Goal: Task Accomplishment & Management: Manage account settings

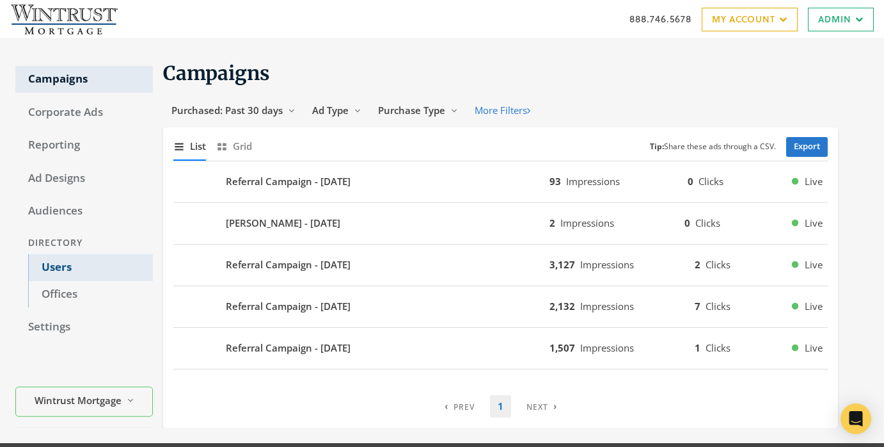
click at [41, 262] on link "Users" at bounding box center [90, 267] width 125 height 27
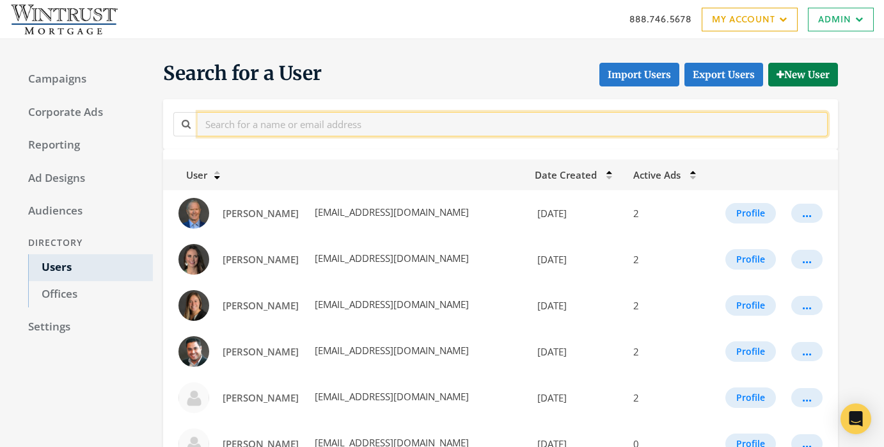
click at [319, 118] on input "text" at bounding box center [513, 124] width 630 height 24
paste input "([EMAIL_ADDRESS][DOMAIN_NAME]"
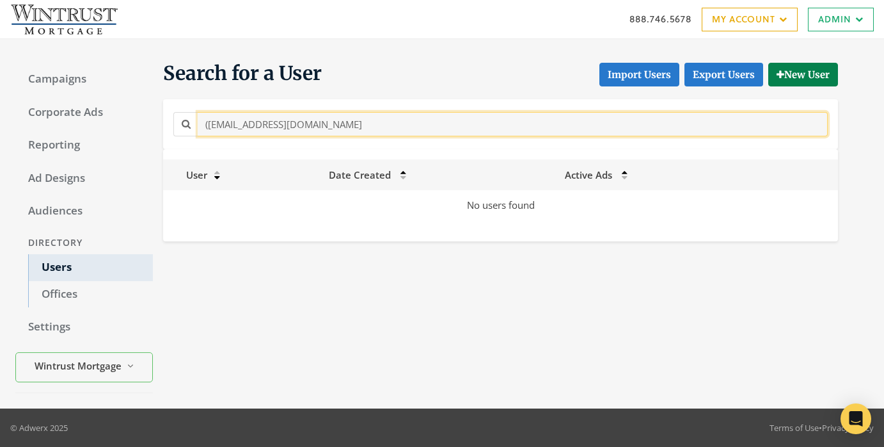
drag, startPoint x: 209, startPoint y: 127, endPoint x: 200, endPoint y: 127, distance: 9.6
click at [200, 127] on input "([EMAIL_ADDRESS][DOMAIN_NAME]" at bounding box center [513, 124] width 630 height 24
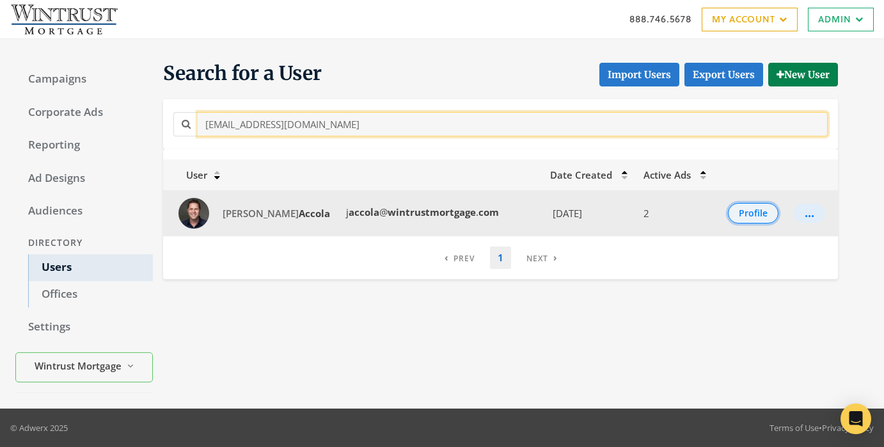
type input "[EMAIL_ADDRESS][DOMAIN_NAME]"
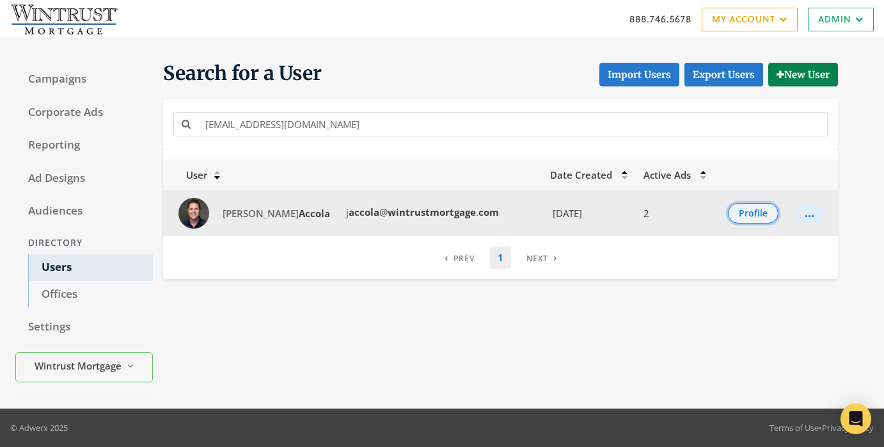
click at [755, 211] on button "Profile" at bounding box center [753, 213] width 51 height 20
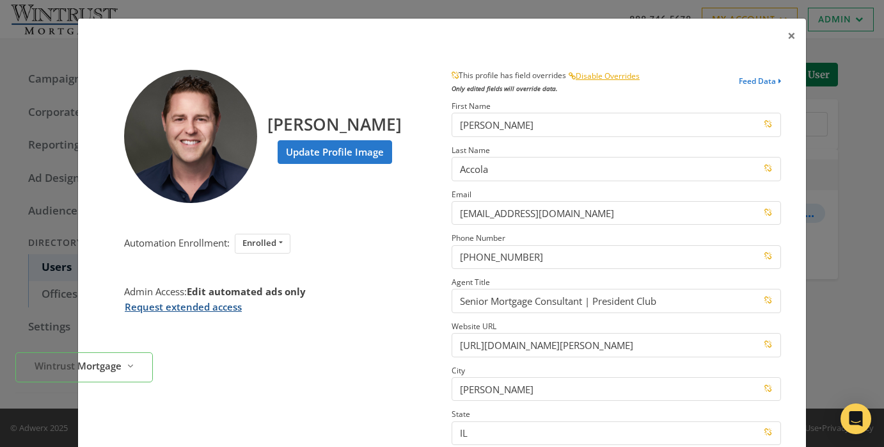
scroll to position [204, 0]
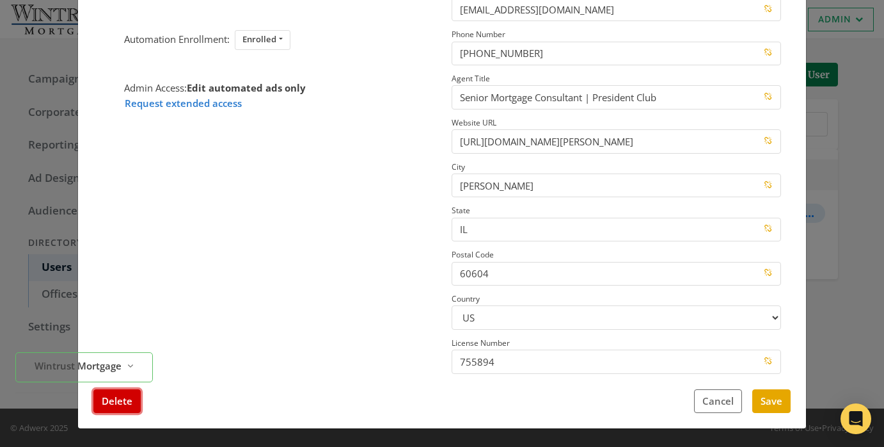
click at [133, 401] on button "Delete" at bounding box center [116, 401] width 47 height 24
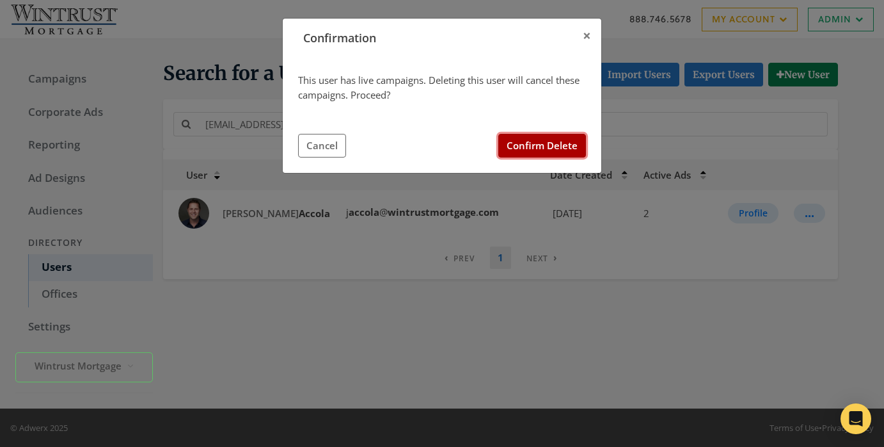
click at [574, 153] on button "Confirm Delete" at bounding box center [543, 146] width 88 height 24
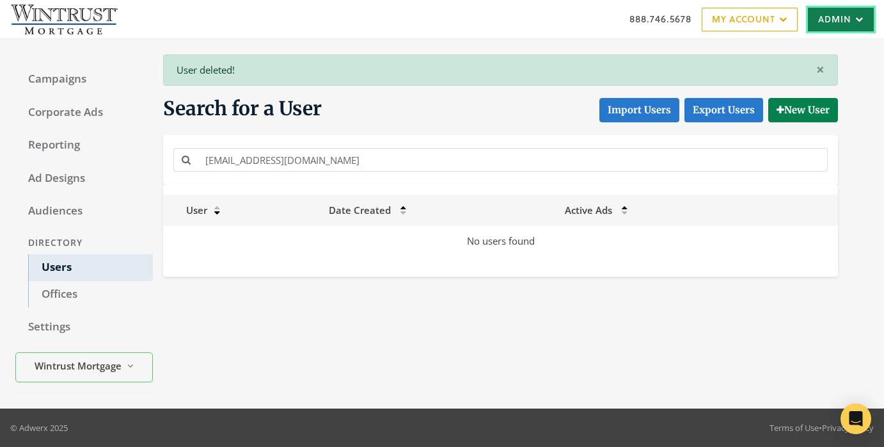
click at [822, 18] on link "Admin" at bounding box center [841, 20] width 66 height 24
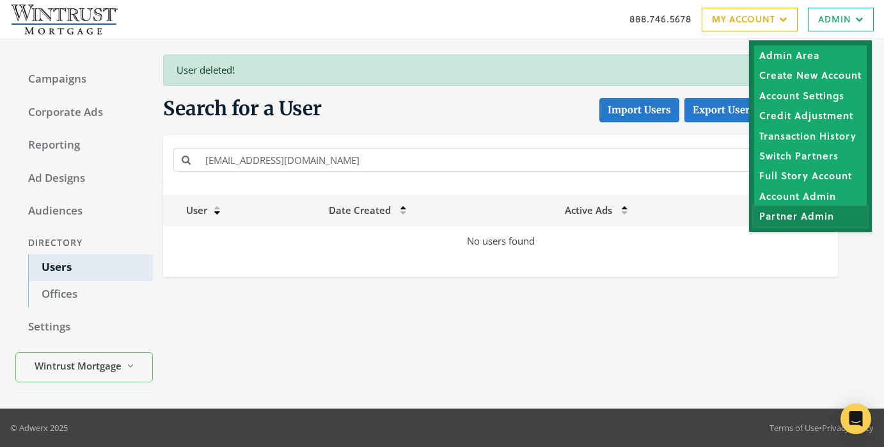
click at [790, 213] on link "Partner Admin" at bounding box center [811, 216] width 113 height 20
